Goal: Information Seeking & Learning: Learn about a topic

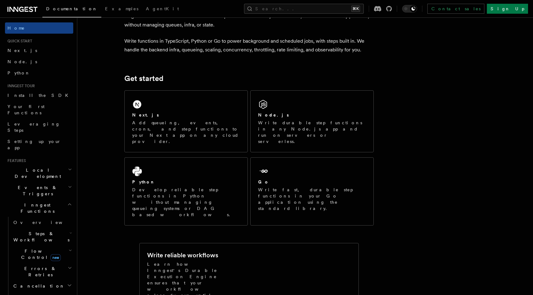
scroll to position [42, 0]
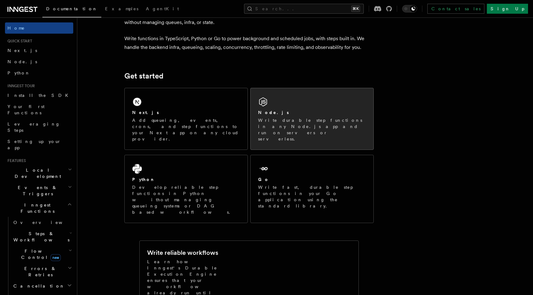
click at [263, 114] on h2 "Node.js" at bounding box center [273, 112] width 31 height 6
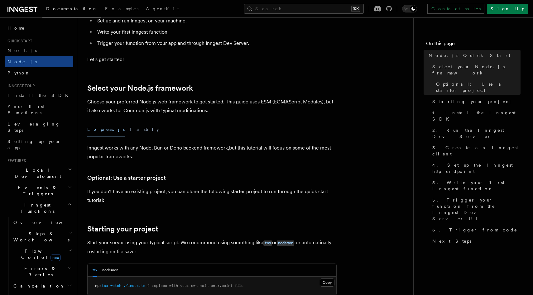
scroll to position [99, 0]
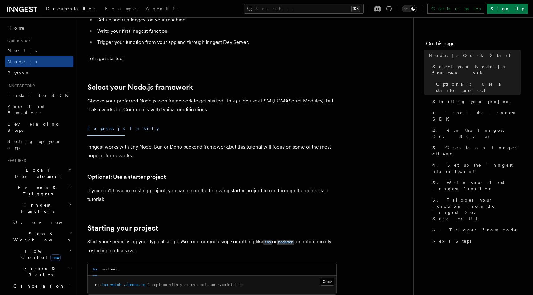
click at [130, 129] on button "Fastify" at bounding box center [144, 129] width 29 height 14
click at [93, 133] on button "Express.js" at bounding box center [105, 129] width 37 height 14
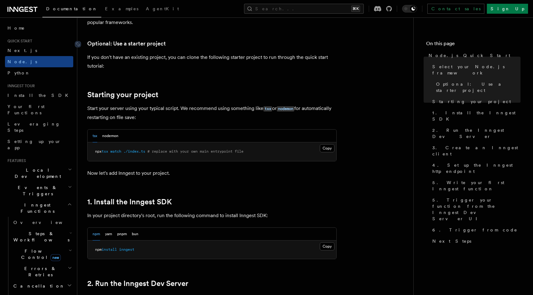
scroll to position [253, 0]
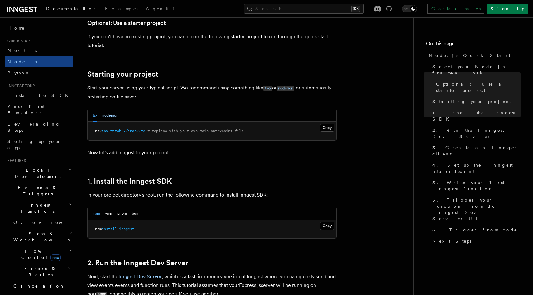
click at [115, 117] on button "nodemon" at bounding box center [110, 115] width 16 height 13
click at [94, 114] on button "tsx" at bounding box center [95, 115] width 5 height 13
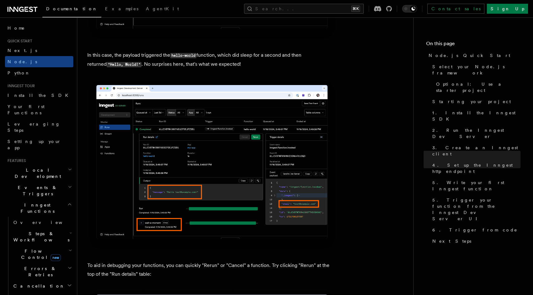
scroll to position [2521, 0]
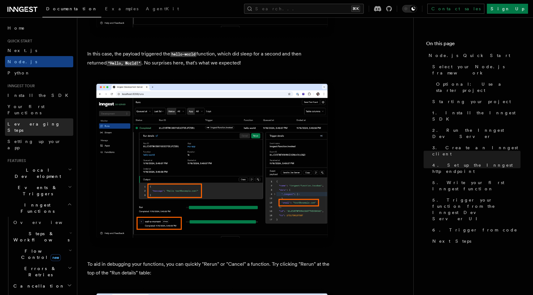
click at [34, 122] on span "Leveraging Steps" at bounding box center [33, 127] width 53 height 11
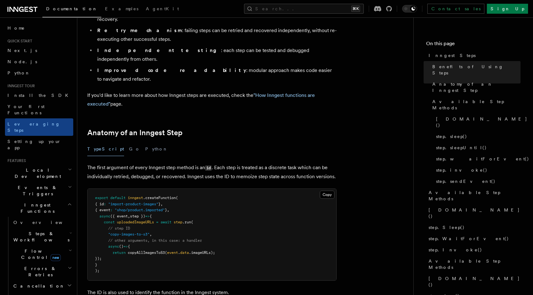
scroll to position [166, 0]
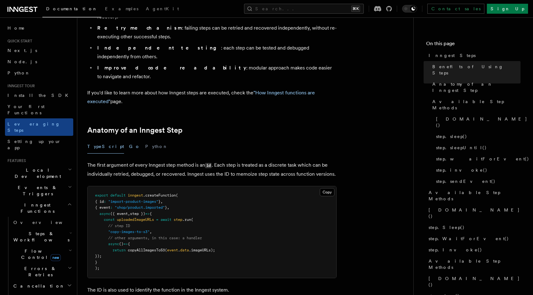
click at [129, 140] on button "Go" at bounding box center [134, 147] width 11 height 14
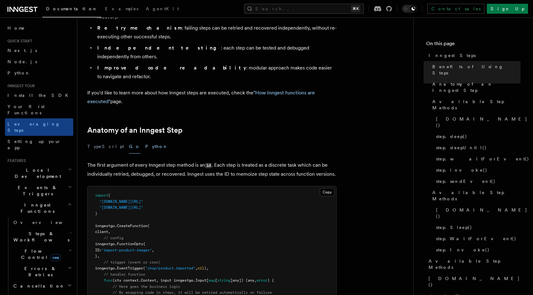
click at [145, 140] on button "Python" at bounding box center [156, 147] width 23 height 14
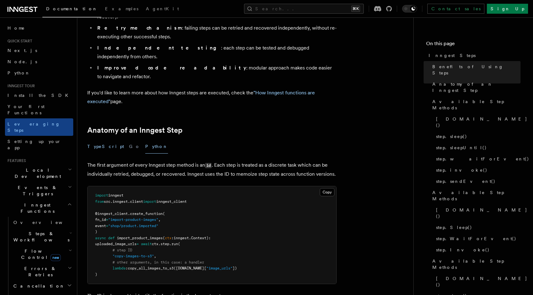
click at [99, 140] on button "TypeScript" at bounding box center [105, 147] width 37 height 14
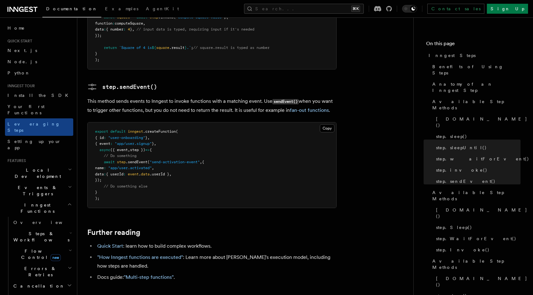
scroll to position [1351, 0]
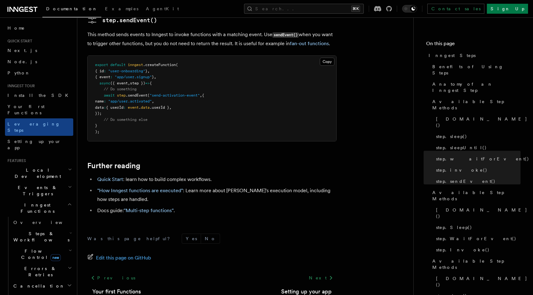
click at [65, 200] on h2 "Inngest Functions" at bounding box center [39, 208] width 68 height 17
click at [54, 251] on h2 "Deployment" at bounding box center [39, 256] width 68 height 11
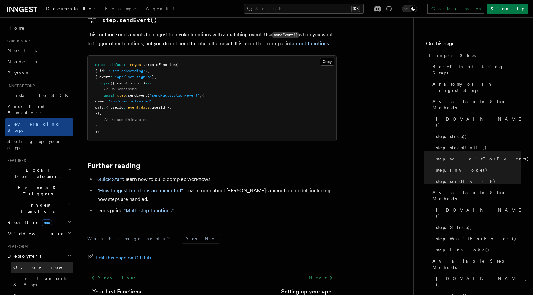
click at [54, 262] on link "Overview" at bounding box center [42, 267] width 62 height 11
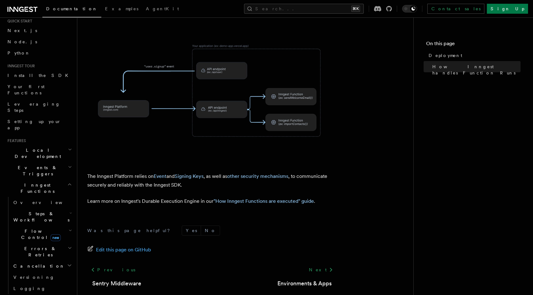
scroll to position [21, 0]
click at [66, 179] on h2 "Inngest Functions" at bounding box center [39, 187] width 68 height 17
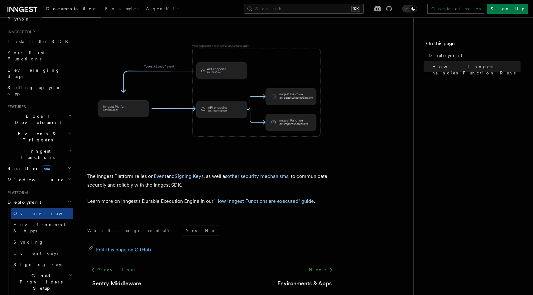
scroll to position [55, 0]
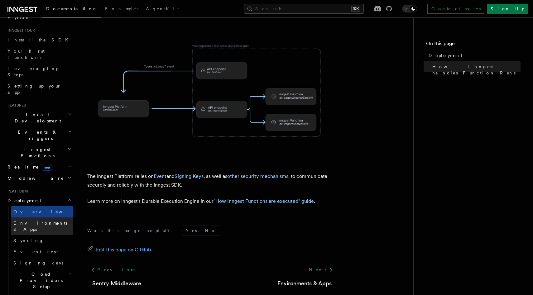
click at [51, 221] on span "Environments & Apps" at bounding box center [40, 226] width 54 height 11
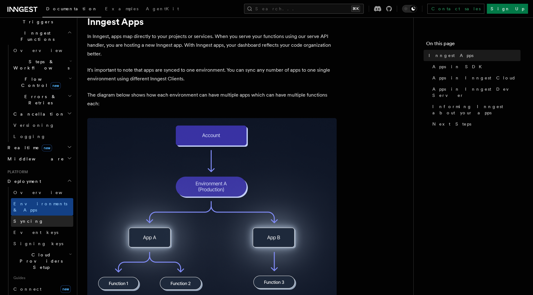
scroll to position [173, 0]
click at [34, 295] on span "Self hosting" at bounding box center [36, 299] width 46 height 5
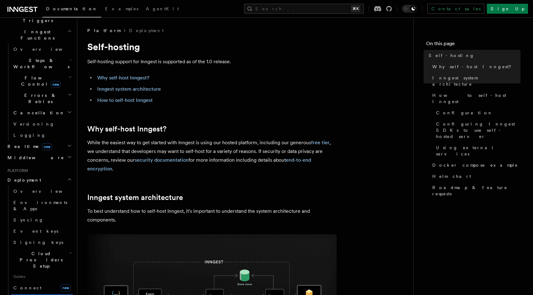
click at [68, 175] on h2 "Deployment" at bounding box center [39, 180] width 68 height 11
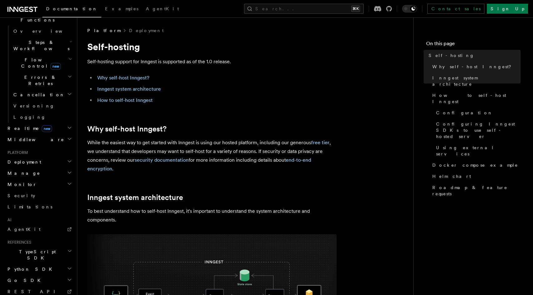
scroll to position [194, 0]
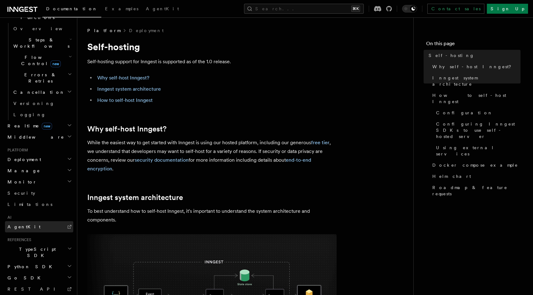
click at [39, 221] on link "AgentKit" at bounding box center [39, 226] width 68 height 11
